Goal: Manage account settings

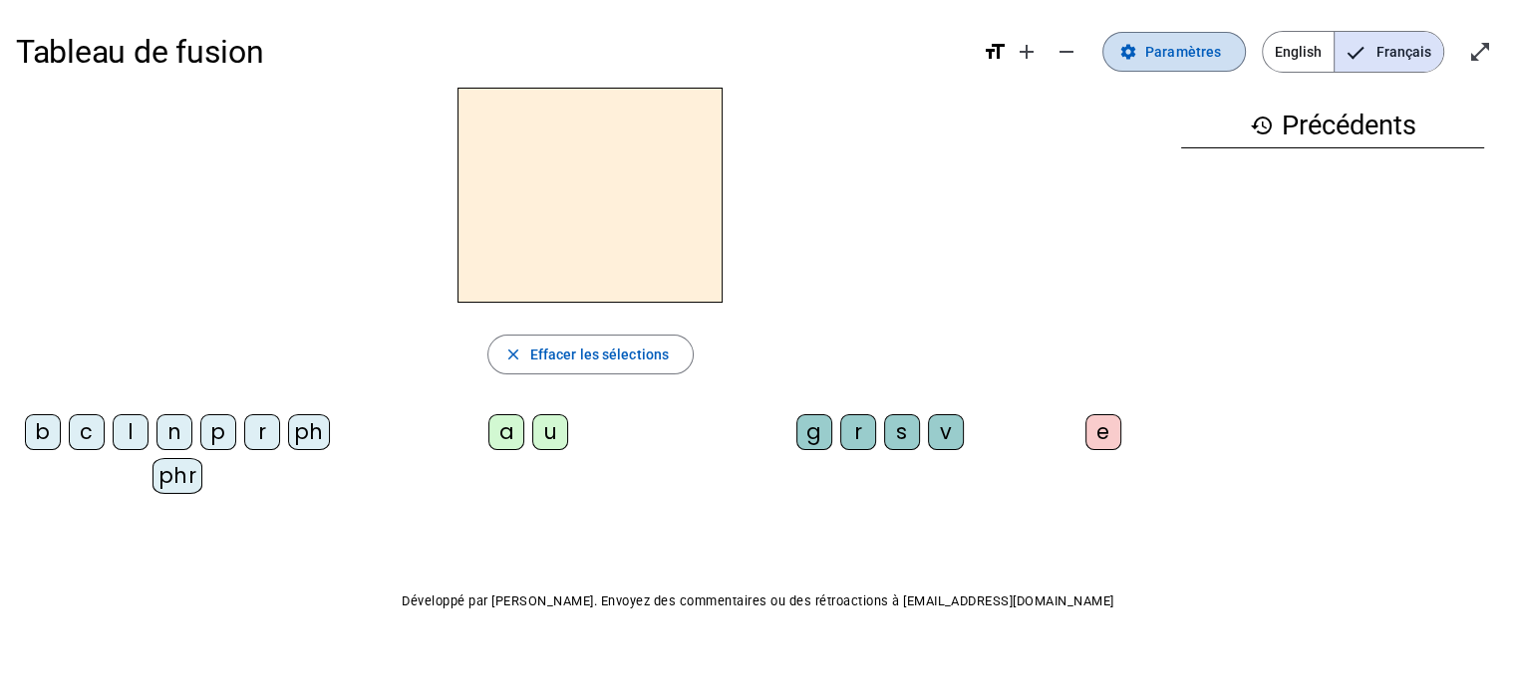
click at [1182, 52] on span "Paramètres" at bounding box center [1183, 52] width 76 height 24
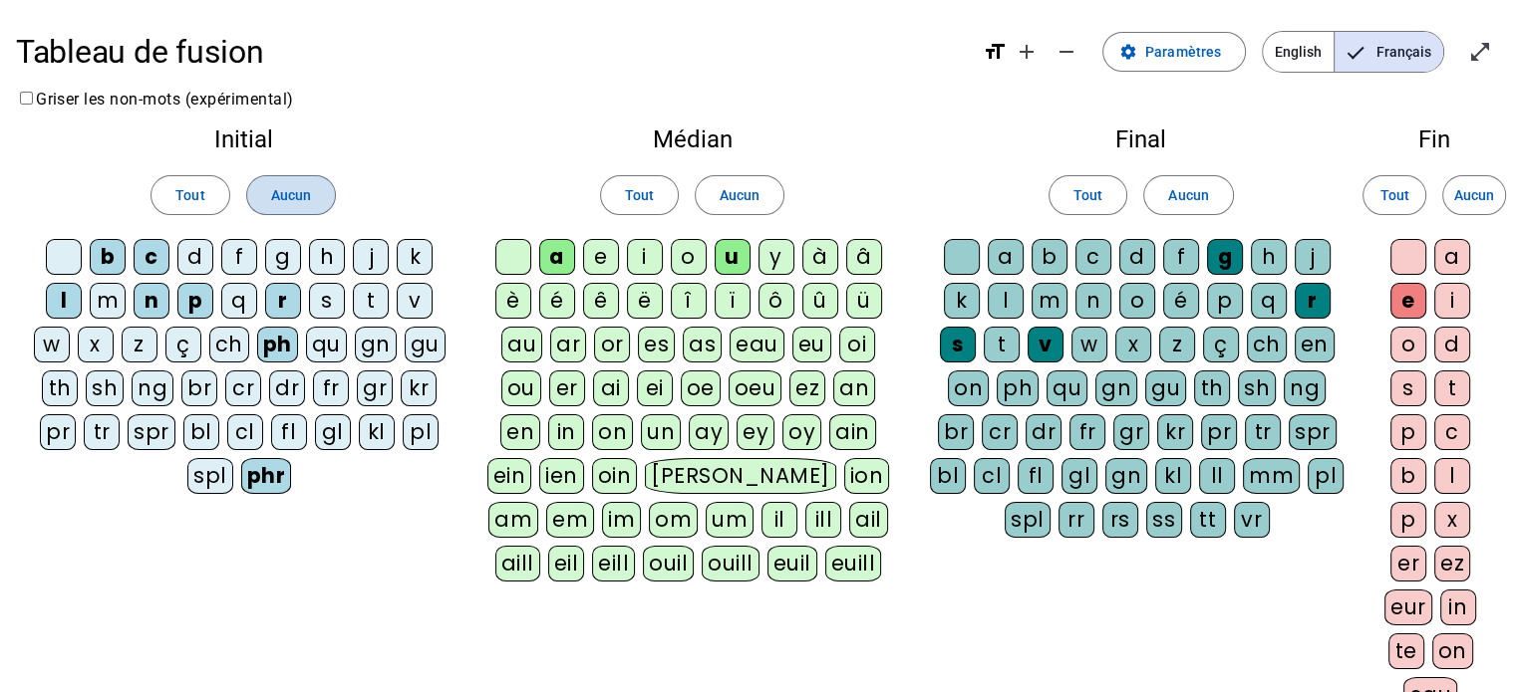
click at [296, 189] on span "Aucun" at bounding box center [291, 195] width 40 height 24
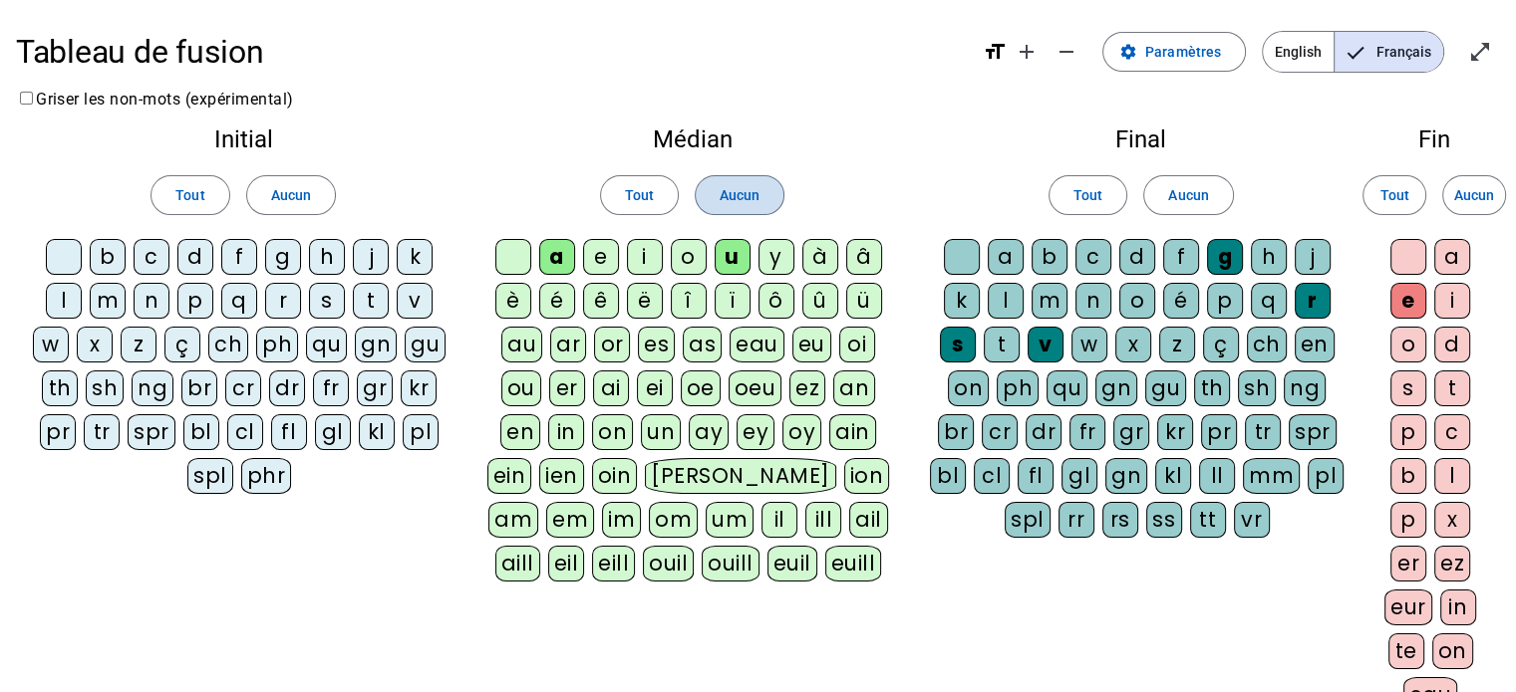
click at [755, 194] on span "Aucun" at bounding box center [739, 195] width 40 height 24
click at [1204, 176] on span at bounding box center [1188, 195] width 88 height 48
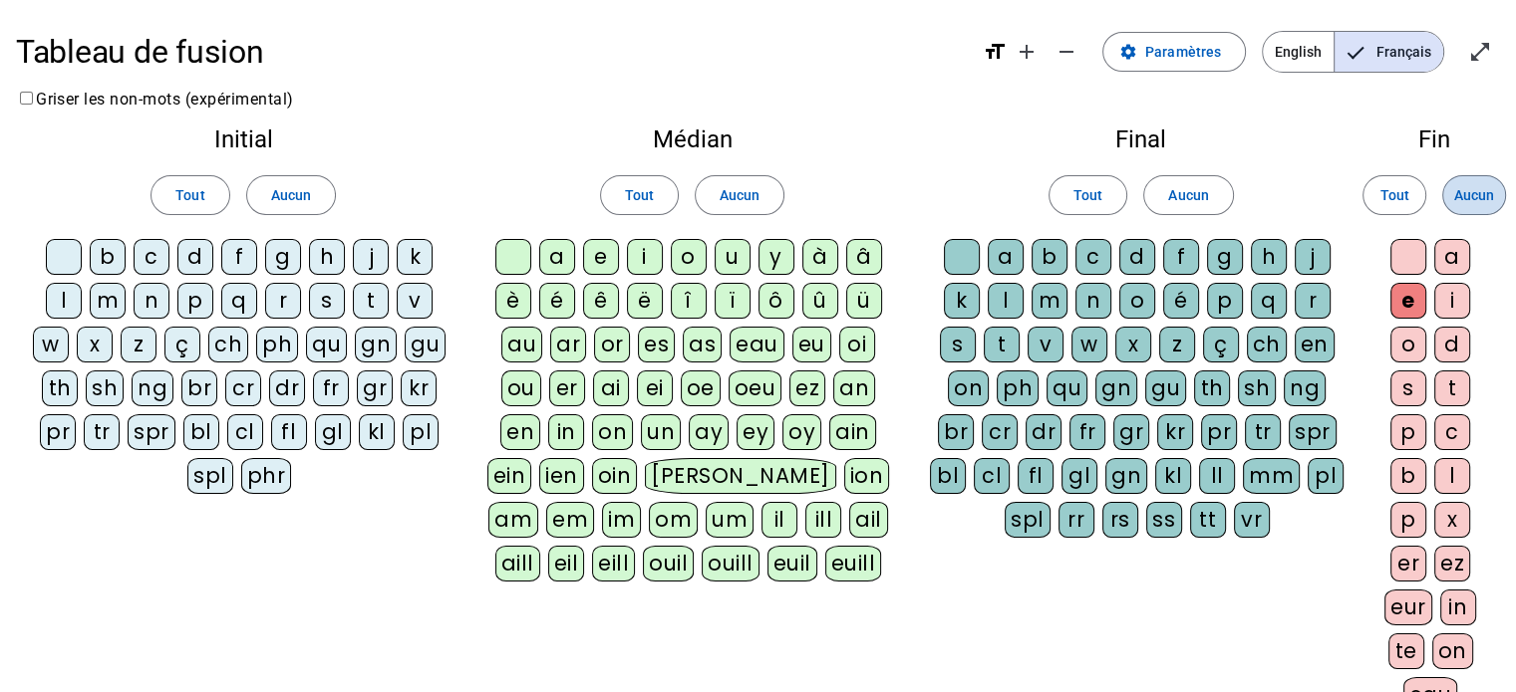
click at [1474, 186] on span "Aucun" at bounding box center [1474, 195] width 40 height 24
click at [110, 295] on div "m" at bounding box center [108, 301] width 36 height 36
click at [560, 251] on div "a" at bounding box center [557, 257] width 36 height 36
click at [383, 302] on div "t" at bounding box center [371, 301] width 36 height 36
click at [68, 293] on div "l" at bounding box center [64, 301] width 36 height 36
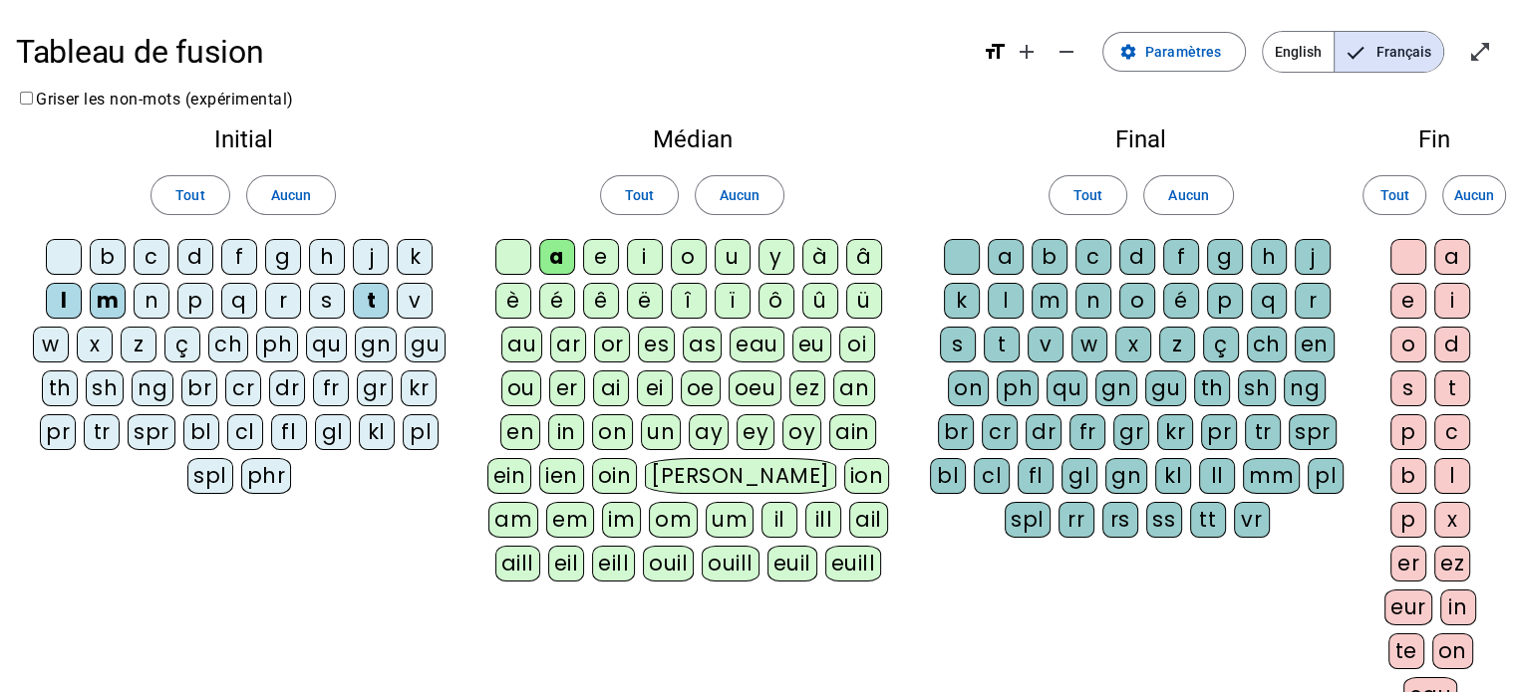
click at [604, 246] on div "e" at bounding box center [601, 257] width 36 height 36
click at [729, 259] on div "u" at bounding box center [732, 257] width 36 height 36
click at [193, 266] on div "d" at bounding box center [195, 257] width 36 height 36
click at [383, 244] on div "j" at bounding box center [371, 257] width 36 height 36
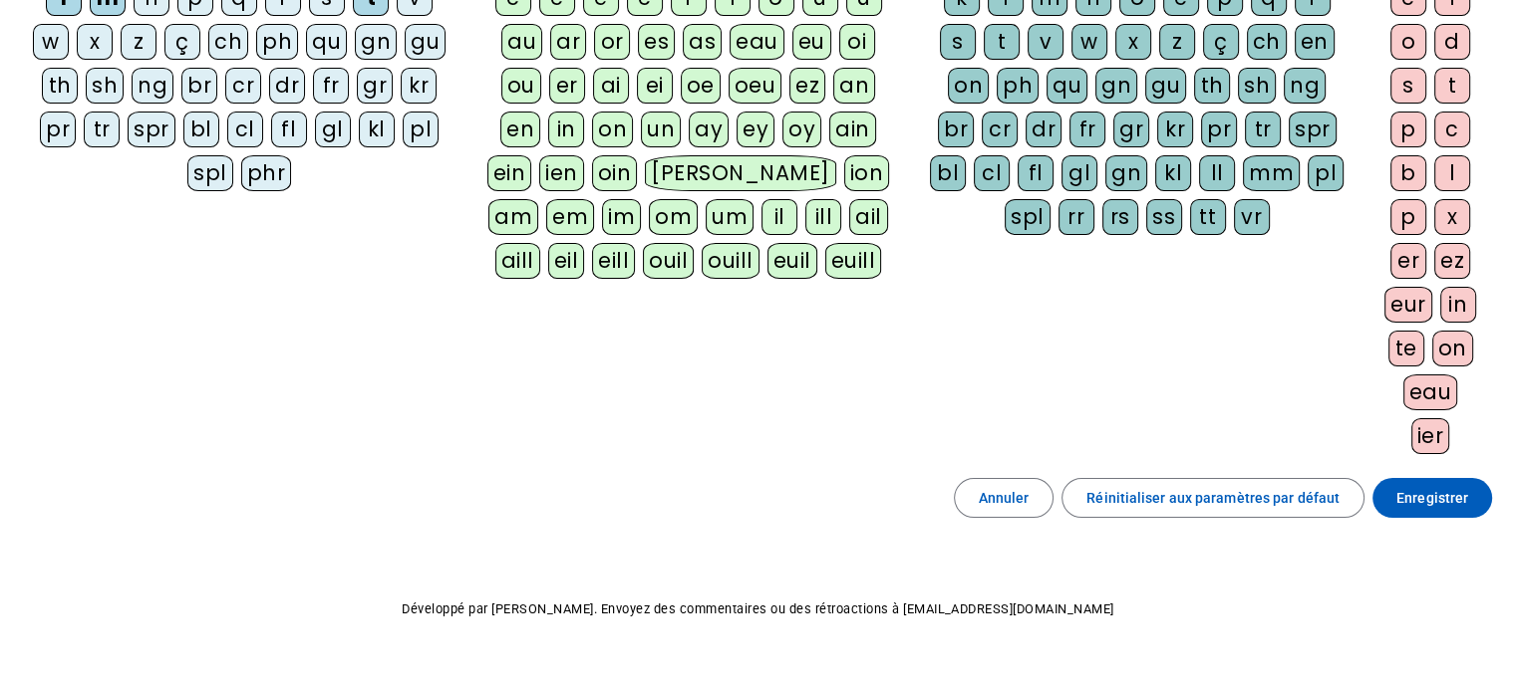
scroll to position [332, 0]
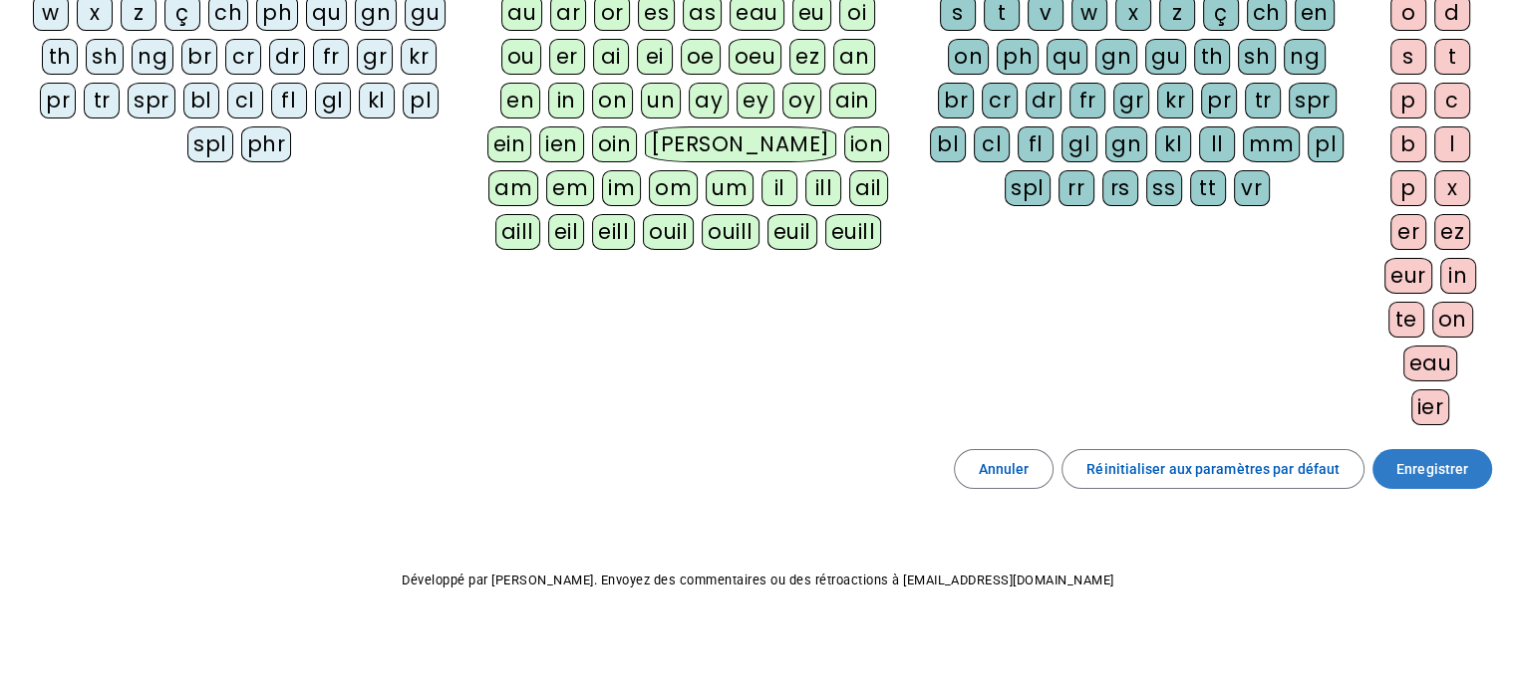
click at [1445, 472] on span "Enregistrer" at bounding box center [1432, 469] width 72 height 24
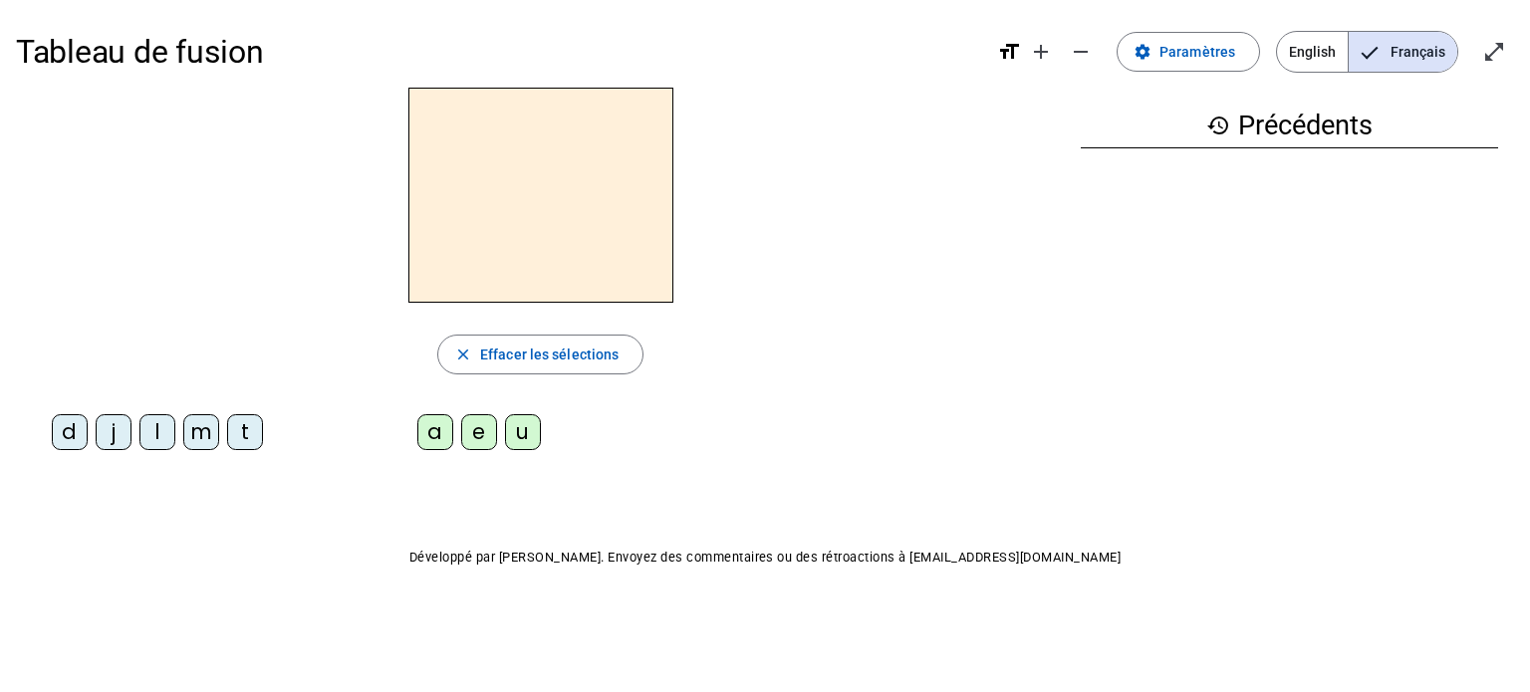
click at [917, 386] on div "close Effacer les sélections d j l m t a e u" at bounding box center [540, 277] width 1049 height 379
click at [207, 439] on div "m" at bounding box center [201, 432] width 36 height 36
click at [487, 425] on div "e" at bounding box center [479, 432] width 36 height 36
click at [236, 431] on div "t" at bounding box center [245, 432] width 36 height 36
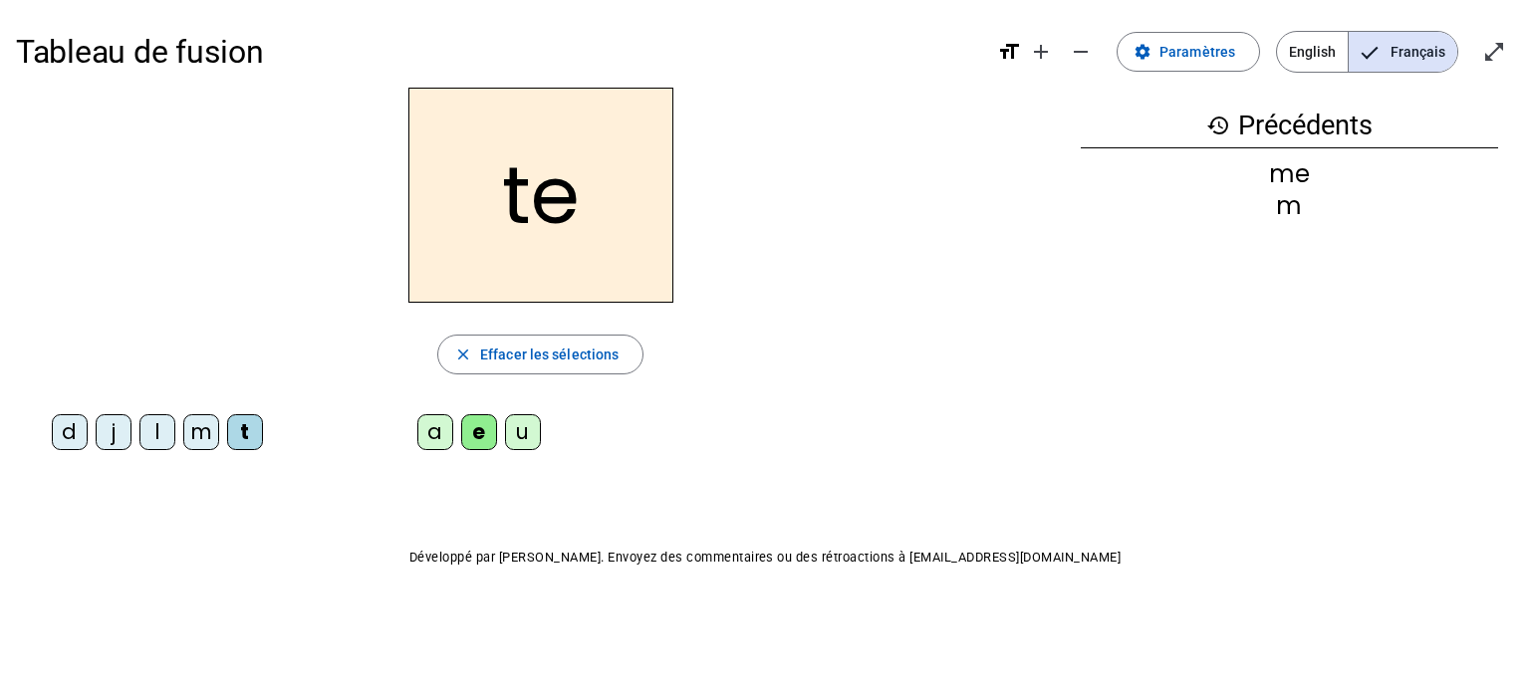
click at [421, 433] on div "a" at bounding box center [435, 432] width 36 height 36
click at [155, 431] on div "l" at bounding box center [157, 432] width 36 height 36
click at [478, 424] on div "e" at bounding box center [479, 432] width 36 height 36
click at [528, 438] on div "u" at bounding box center [523, 432] width 36 height 36
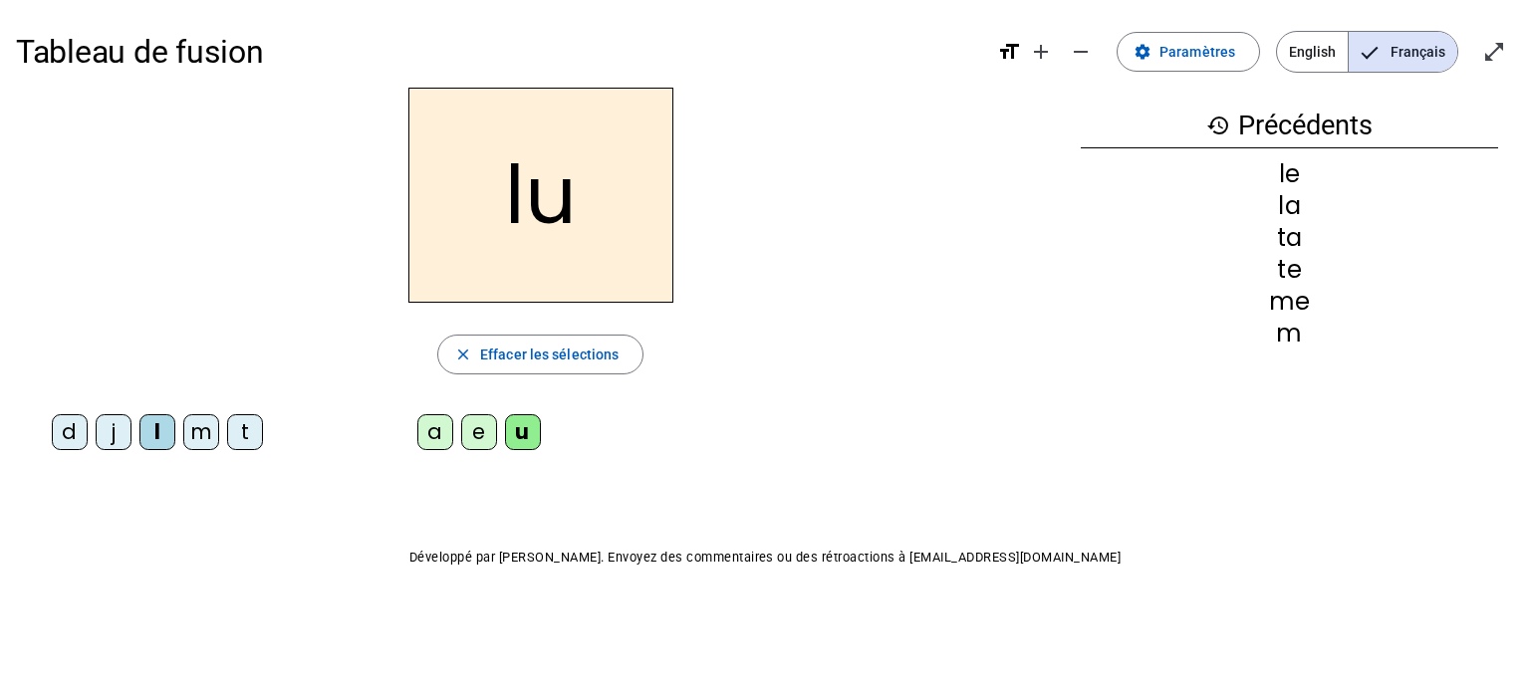
click at [236, 440] on div "t" at bounding box center [245, 432] width 36 height 36
click at [76, 437] on div "d" at bounding box center [70, 432] width 36 height 36
click at [470, 432] on div "e" at bounding box center [479, 432] width 36 height 36
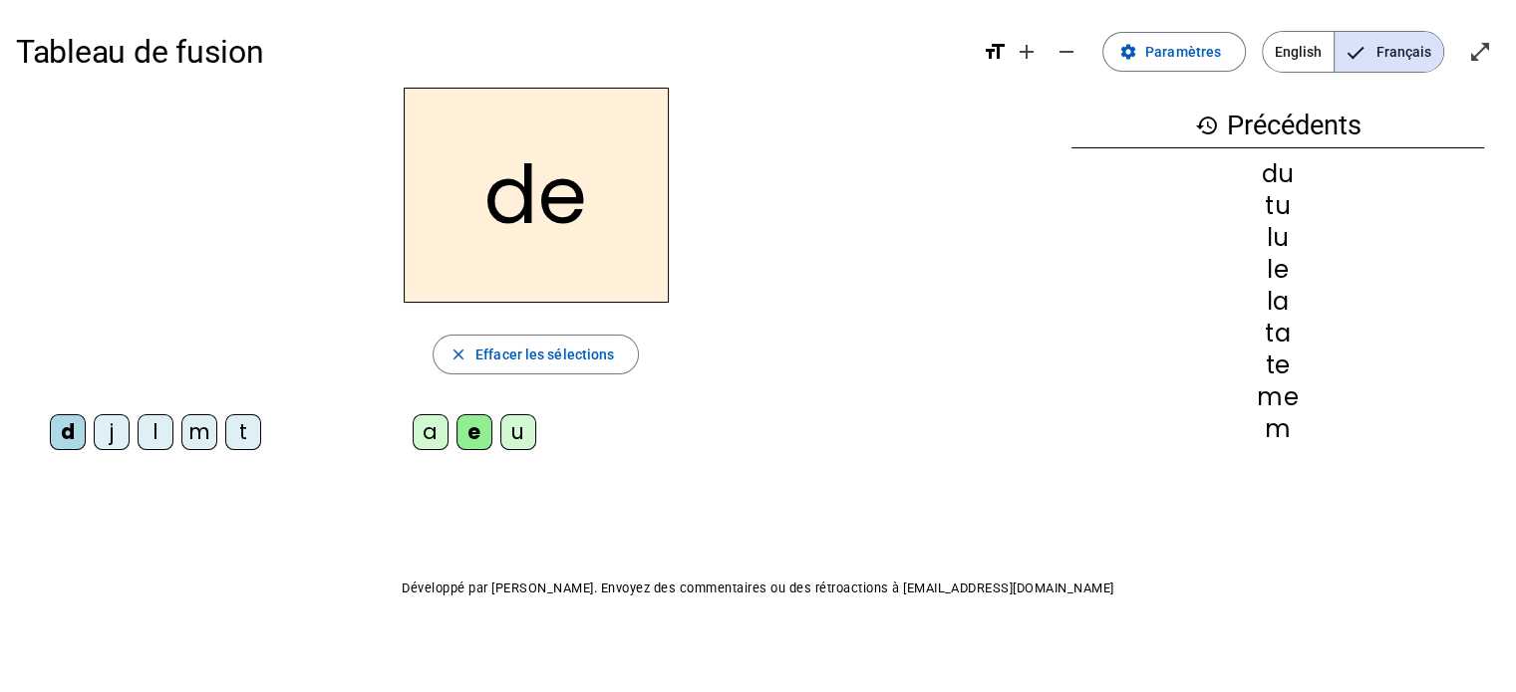
click at [195, 431] on div "m" at bounding box center [199, 432] width 36 height 36
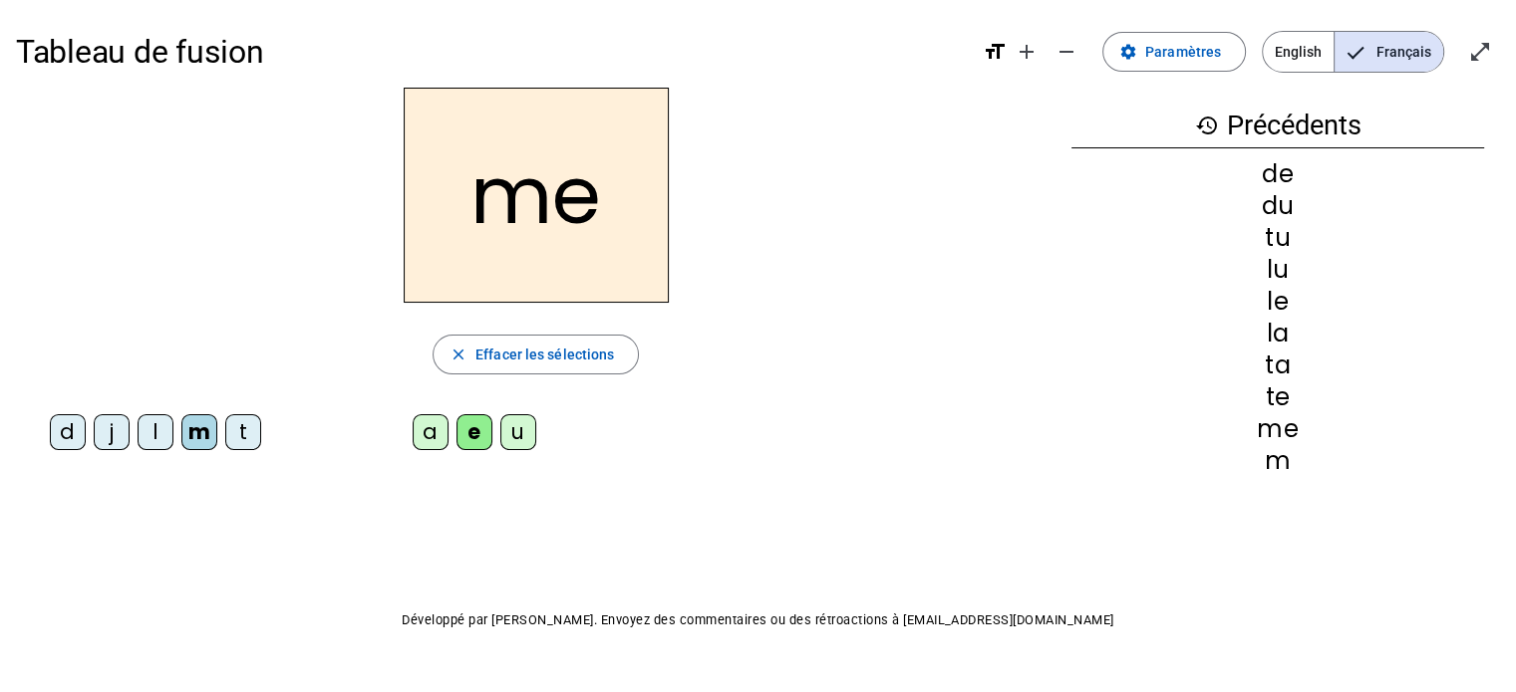
click at [112, 453] on letter-bubble "j" at bounding box center [116, 436] width 44 height 44
click at [100, 431] on div "j" at bounding box center [112, 432] width 36 height 36
